Goal: Check status

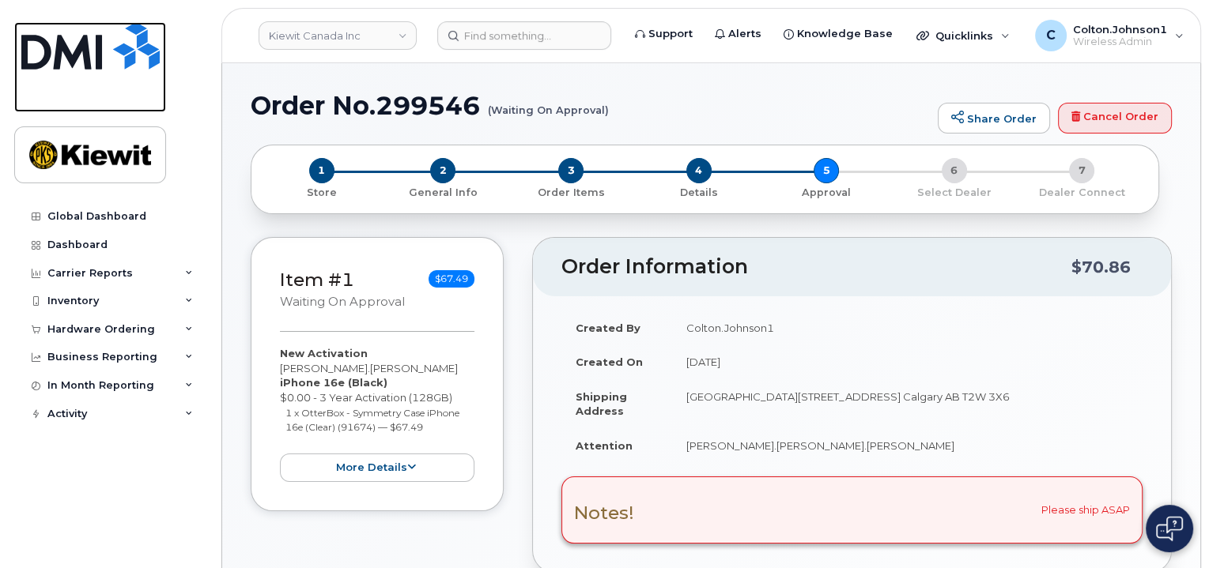
click at [119, 49] on img at bounding box center [90, 45] width 138 height 47
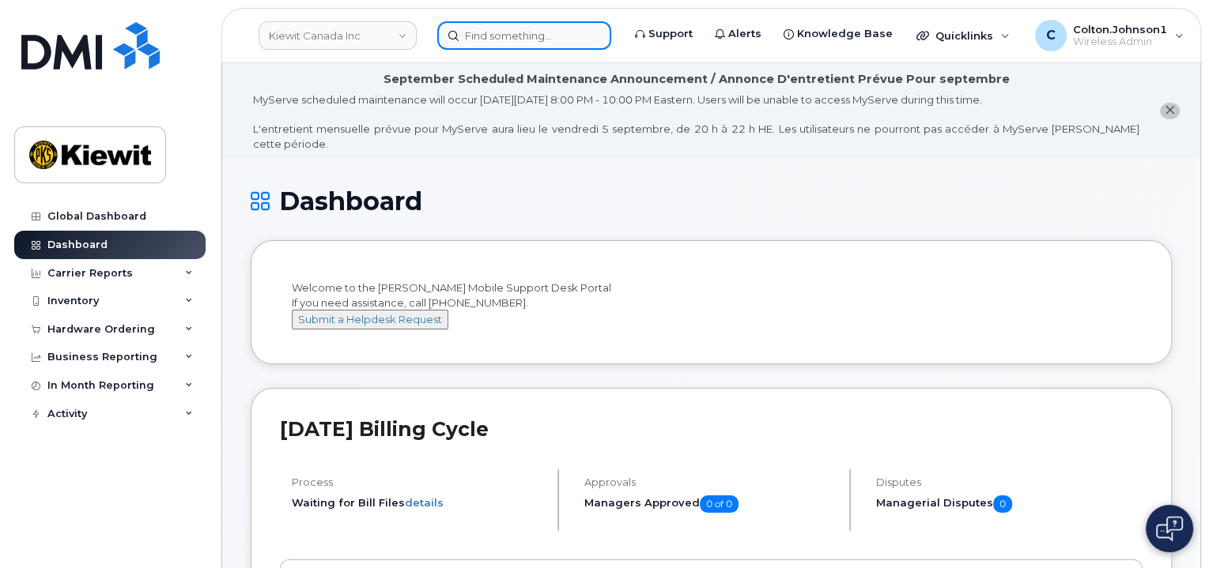
click at [516, 31] on input at bounding box center [524, 35] width 174 height 28
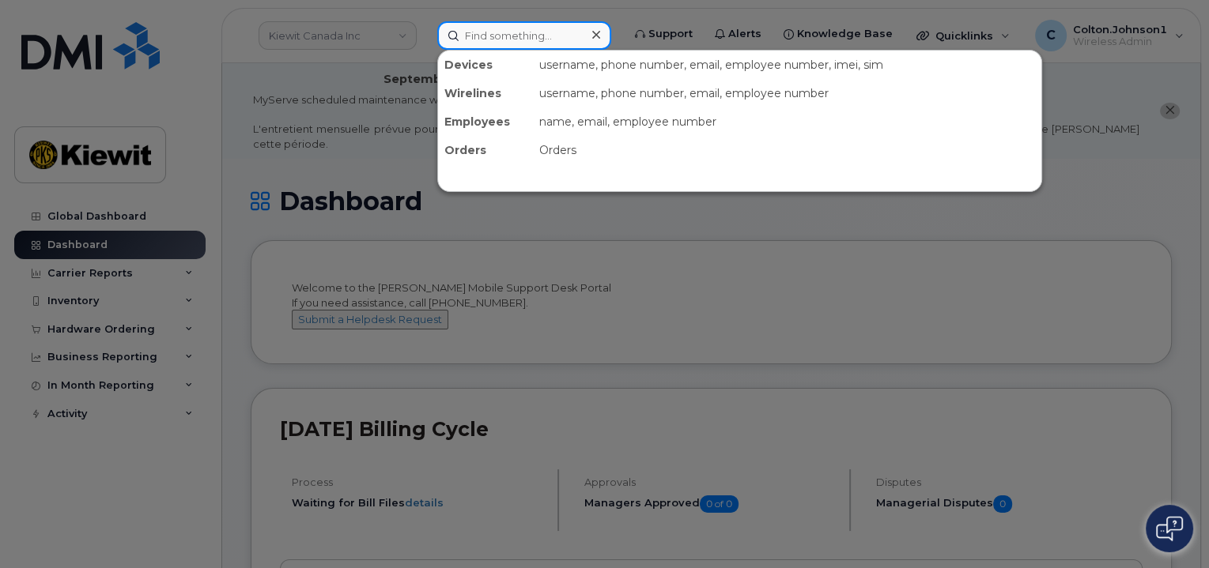
paste input "299526"
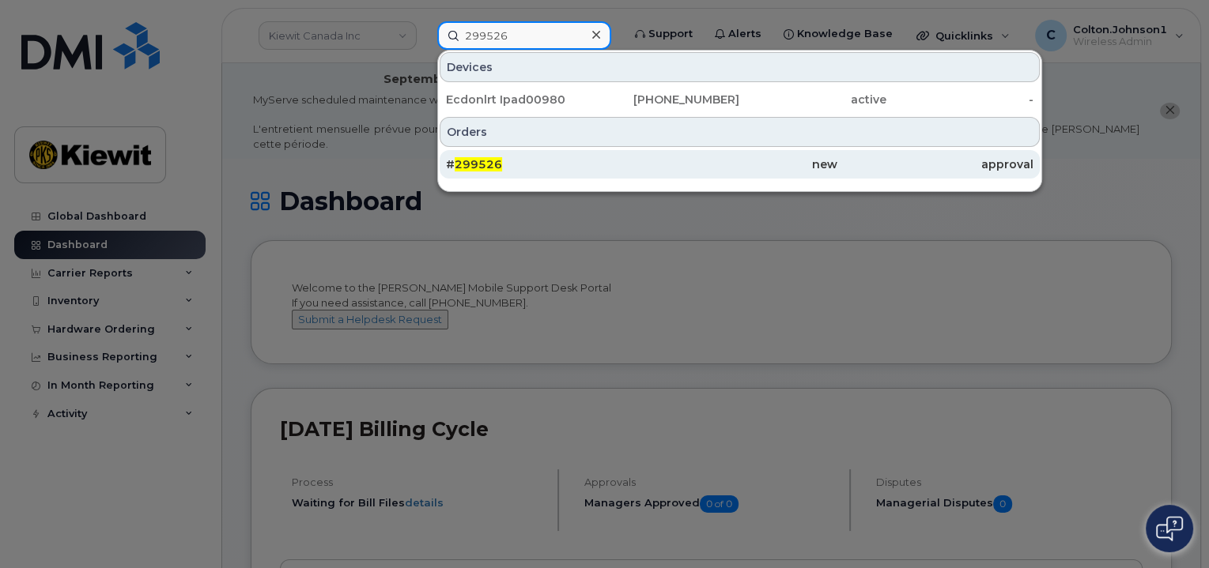
type input "299526"
click at [594, 164] on div "# 299526" at bounding box center [544, 165] width 196 height 16
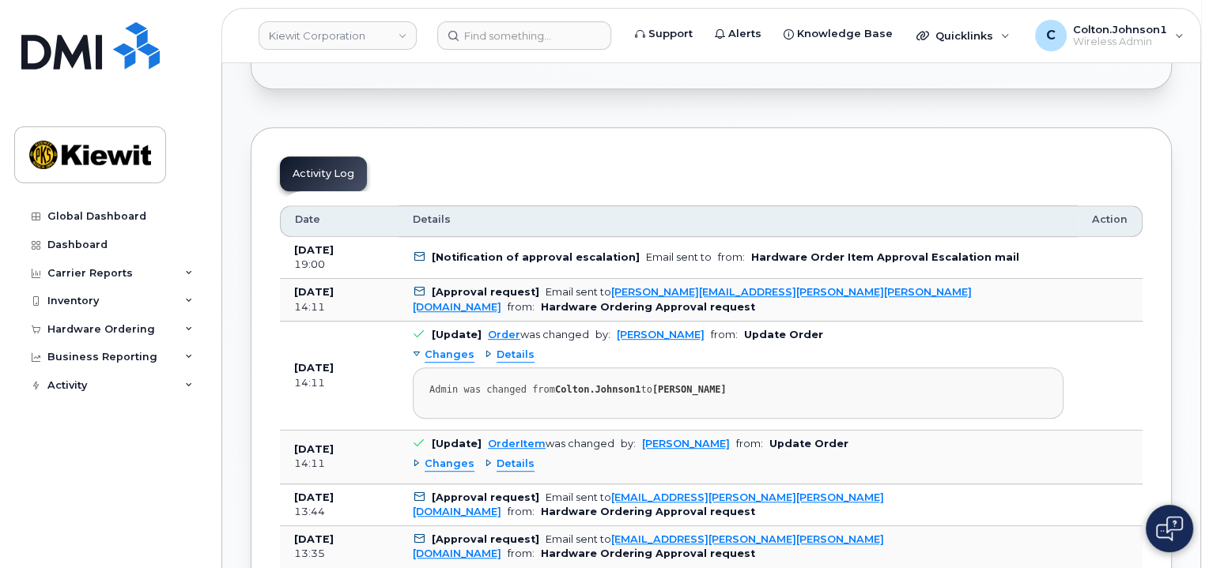
scroll to position [791, 0]
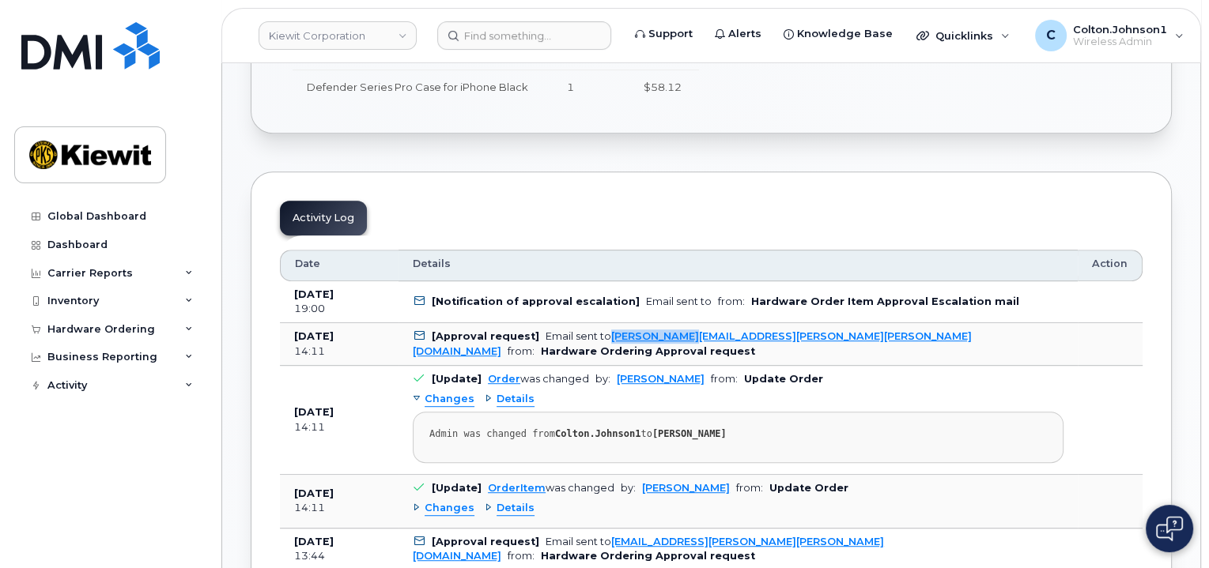
drag, startPoint x: 607, startPoint y: 334, endPoint x: 693, endPoint y: 337, distance: 85.4
click at [693, 337] on td "[Approval request] Email sent to RENAE.BOTELLO@KIEWIT.COM from: Hardware Orderi…" at bounding box center [737, 344] width 679 height 43
copy link "RENAE.BOTELLO"
click at [515, 28] on input at bounding box center [524, 35] width 174 height 28
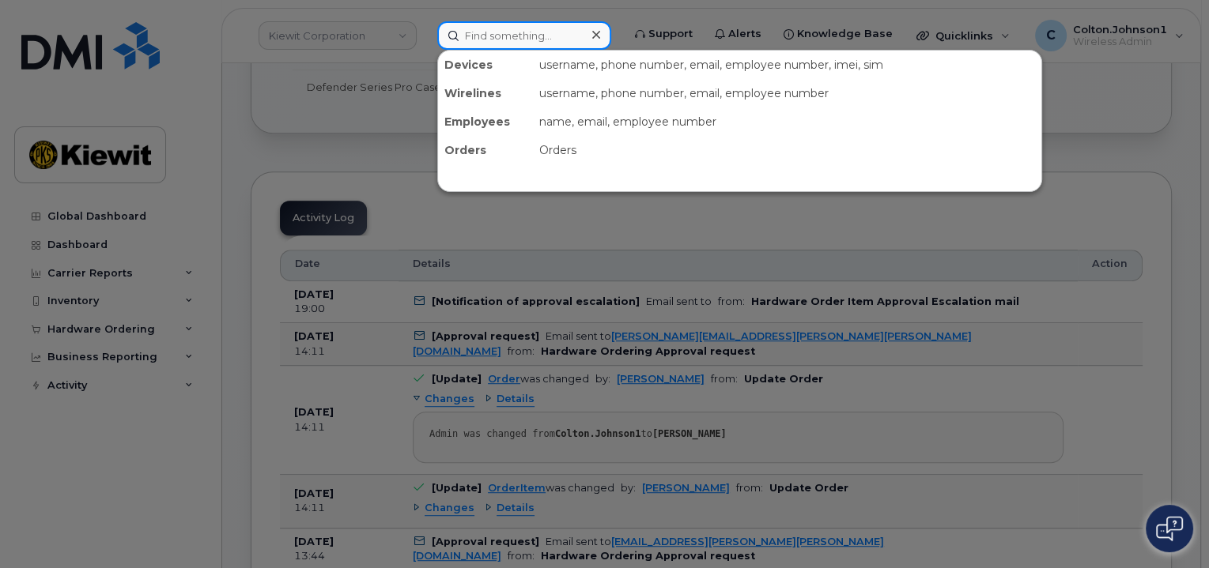
paste input "299528"
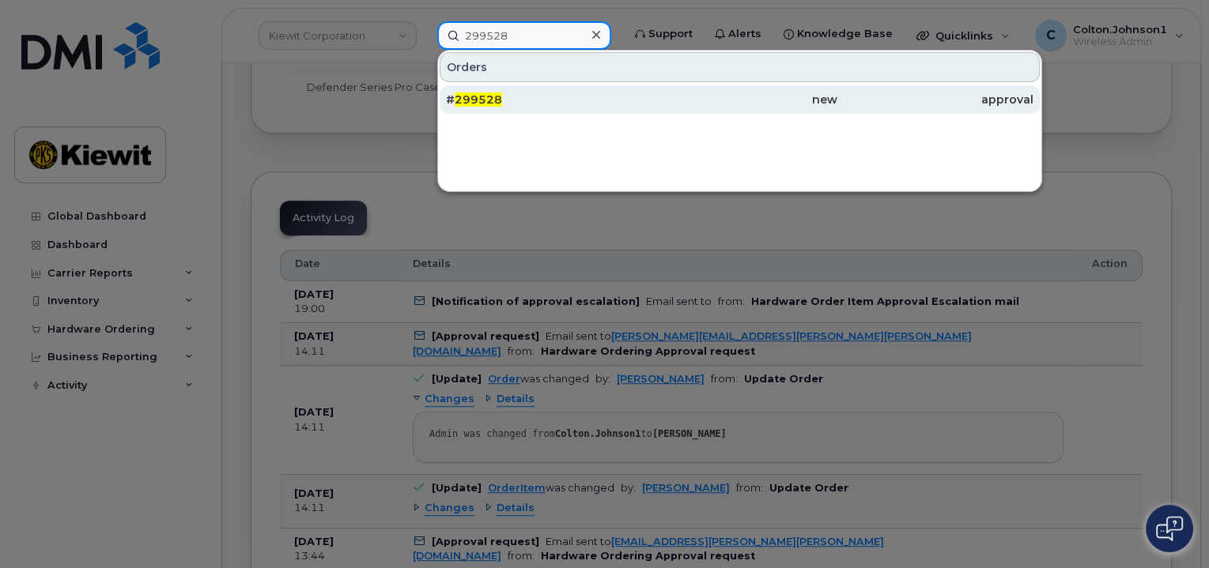
type input "299528"
click at [639, 104] on div "# 299528" at bounding box center [544, 100] width 196 height 16
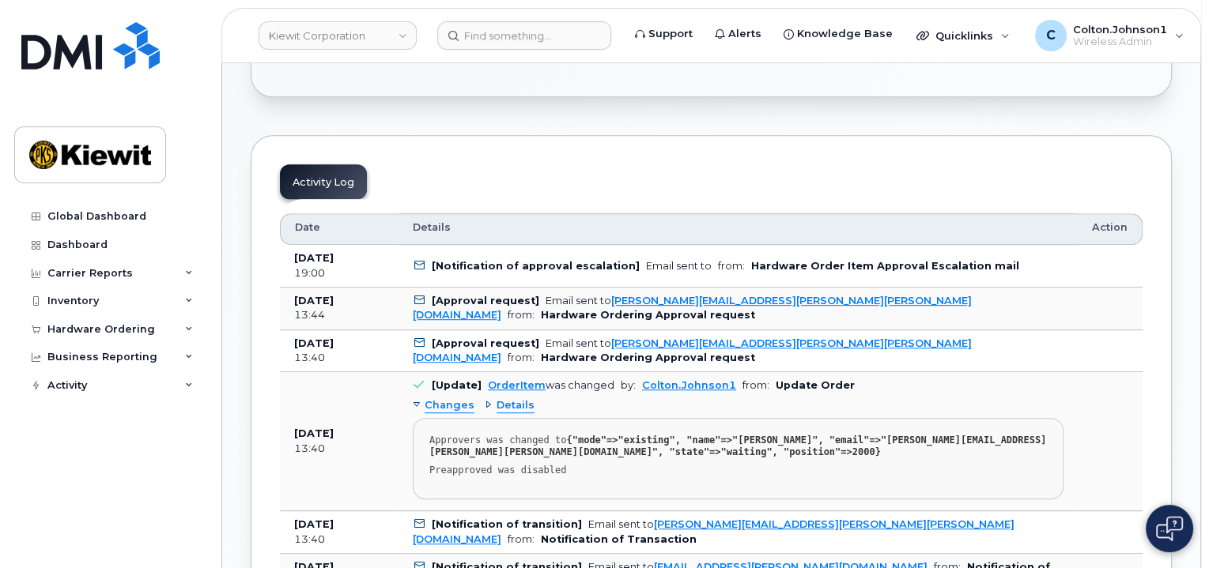
scroll to position [712, 0]
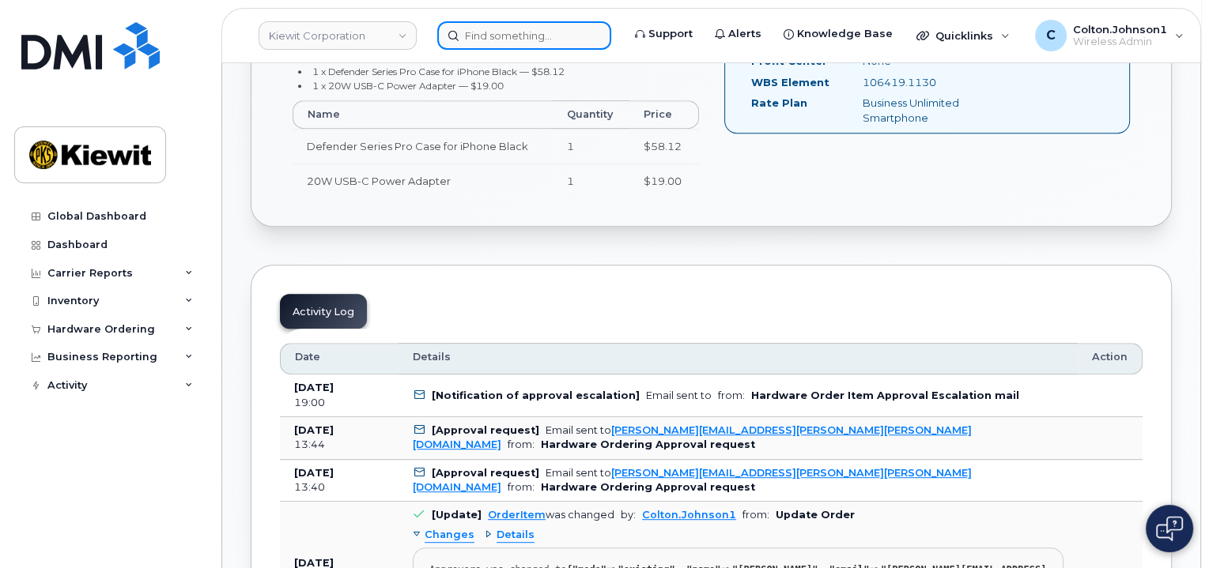
click at [511, 30] on input at bounding box center [524, 35] width 174 height 28
paste input "299546"
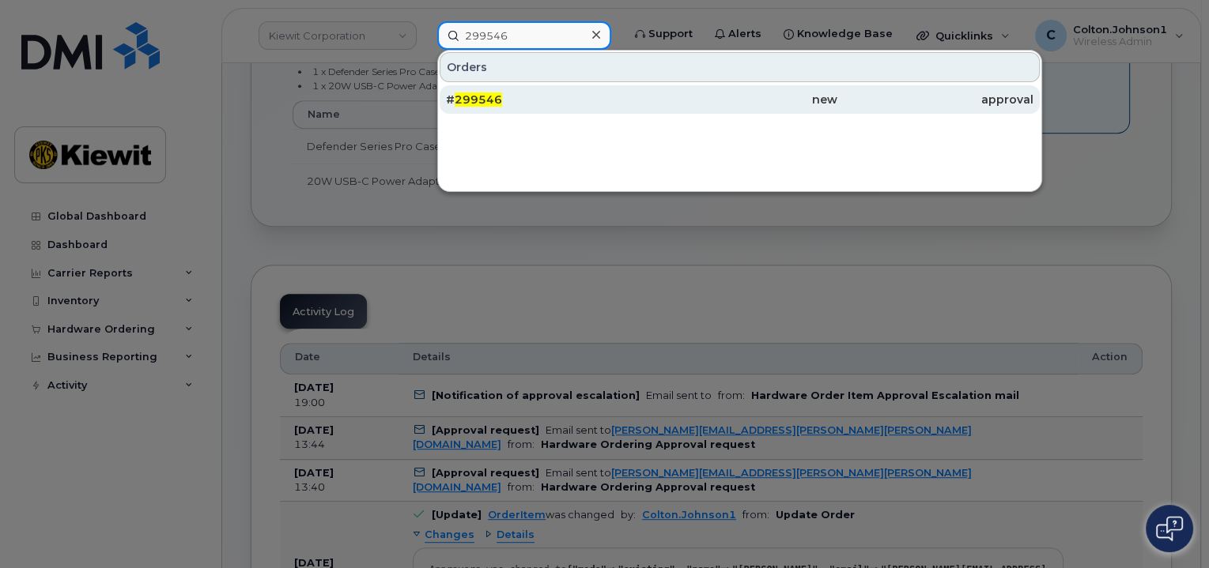
type input "299546"
click at [625, 94] on div "# 299546" at bounding box center [544, 100] width 196 height 16
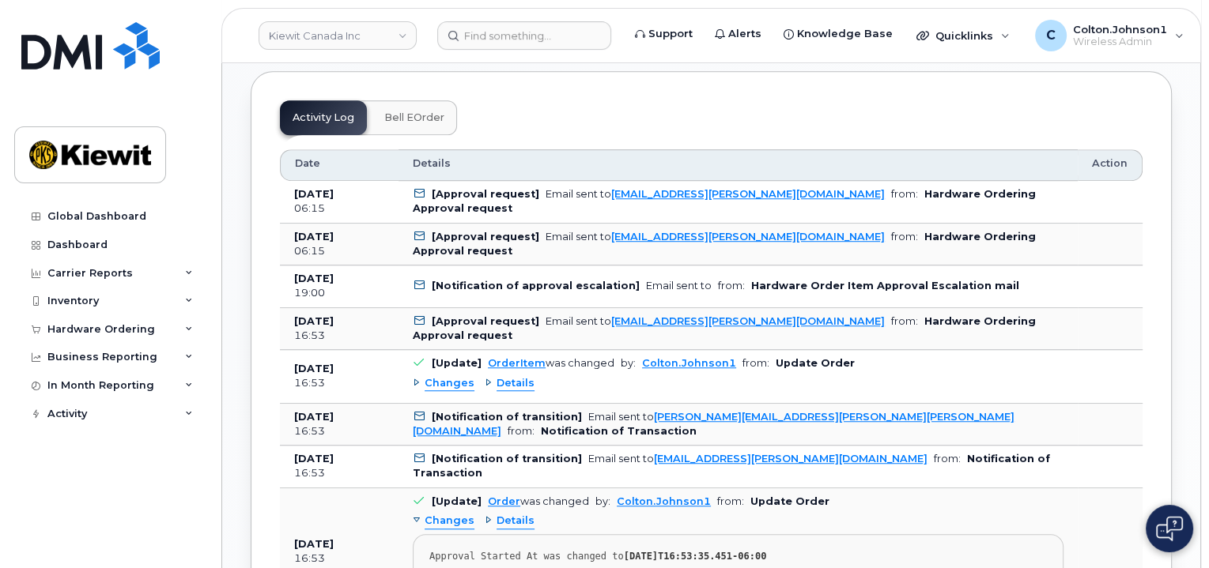
scroll to position [1028, 0]
